Goal: Check status: Check status

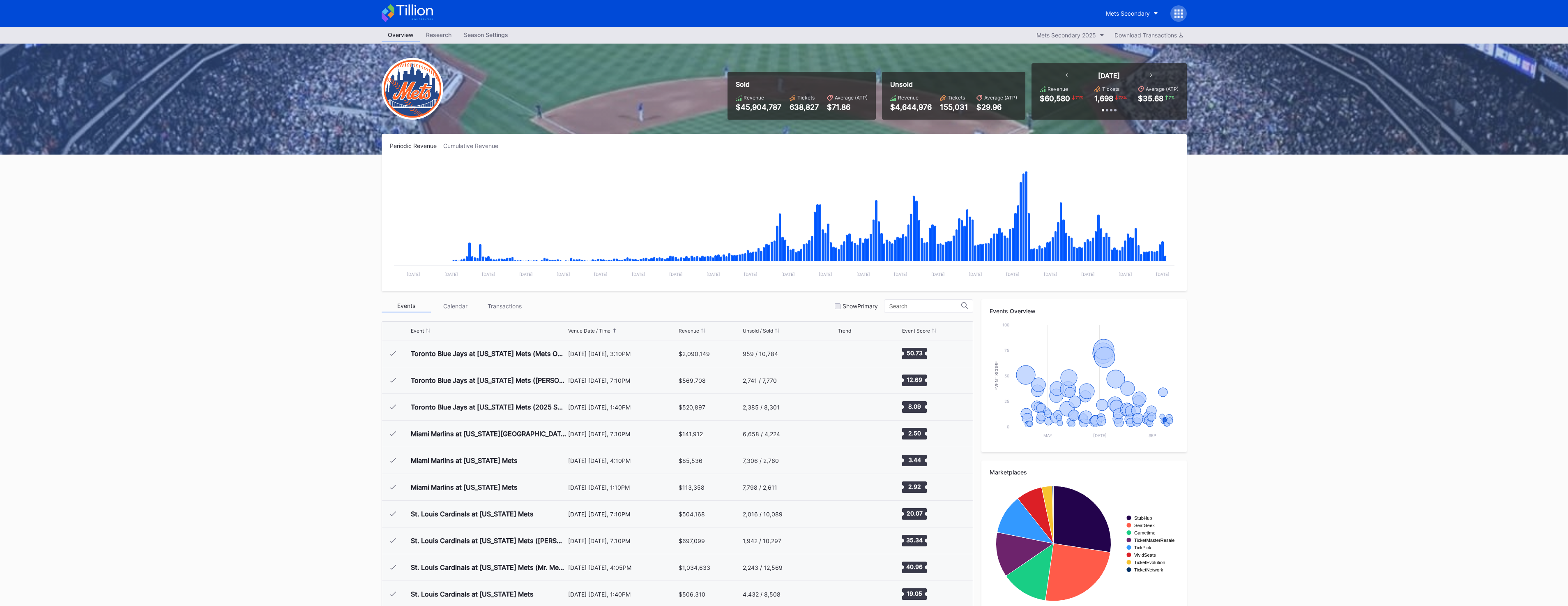
scroll to position [1736, 0]
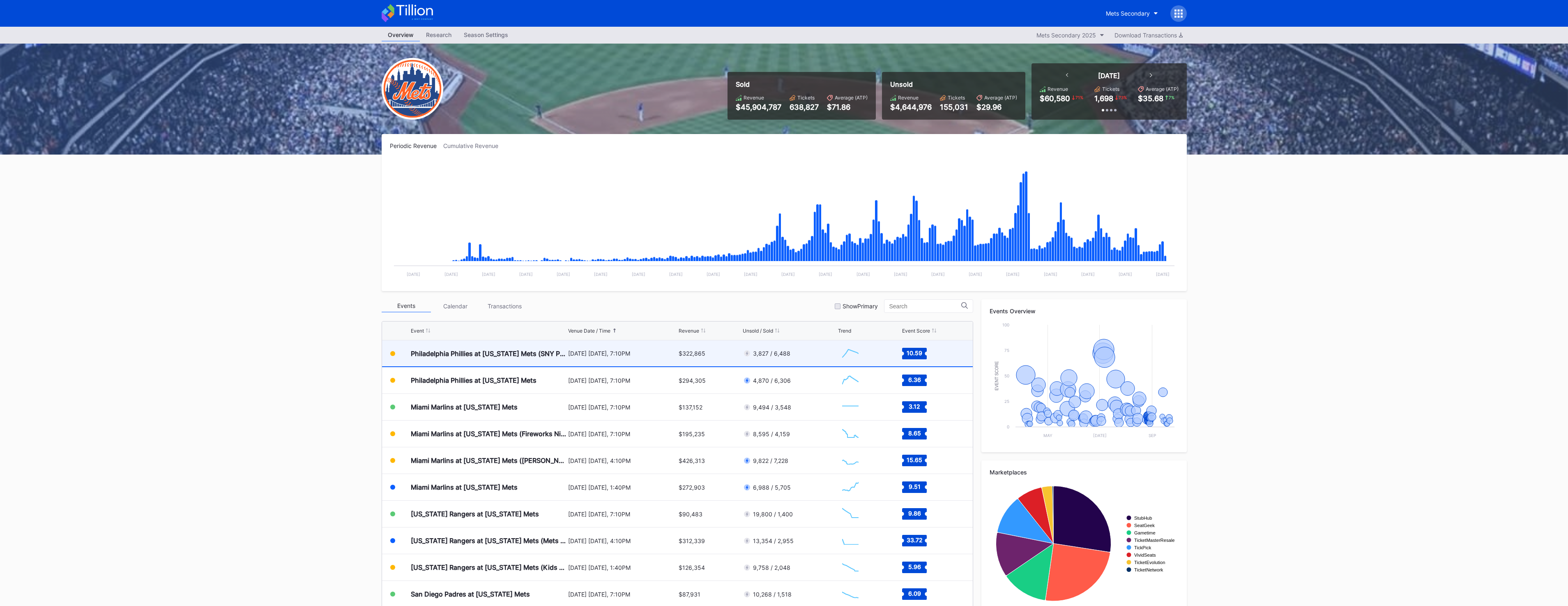
click at [584, 352] on div "[DATE] [DATE], 7:10PM" at bounding box center [622, 353] width 109 height 7
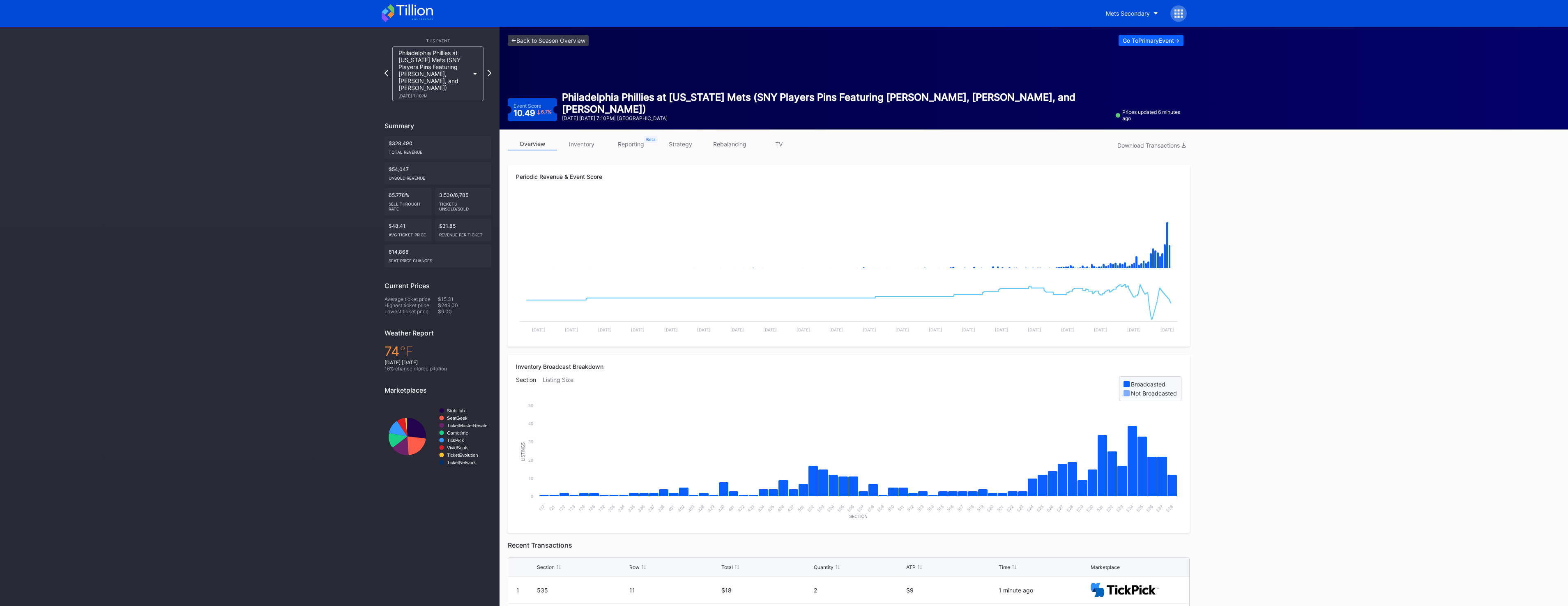
click at [952, 395] on div "Section Listing Size Broadcasted Not Broadcasted" at bounding box center [849, 389] width 665 height 25
